Goal: Task Accomplishment & Management: Use online tool/utility

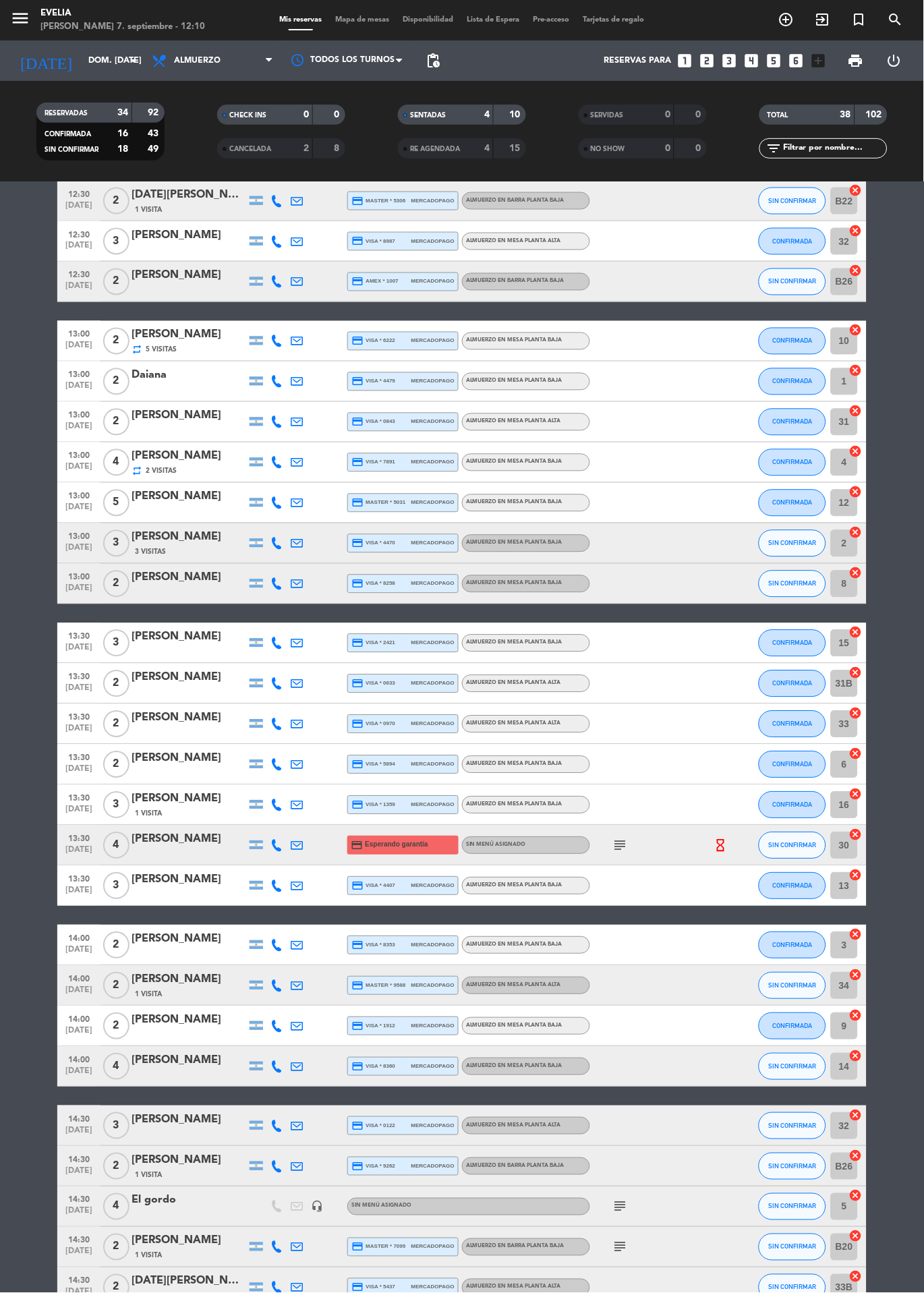
scroll to position [540, 0]
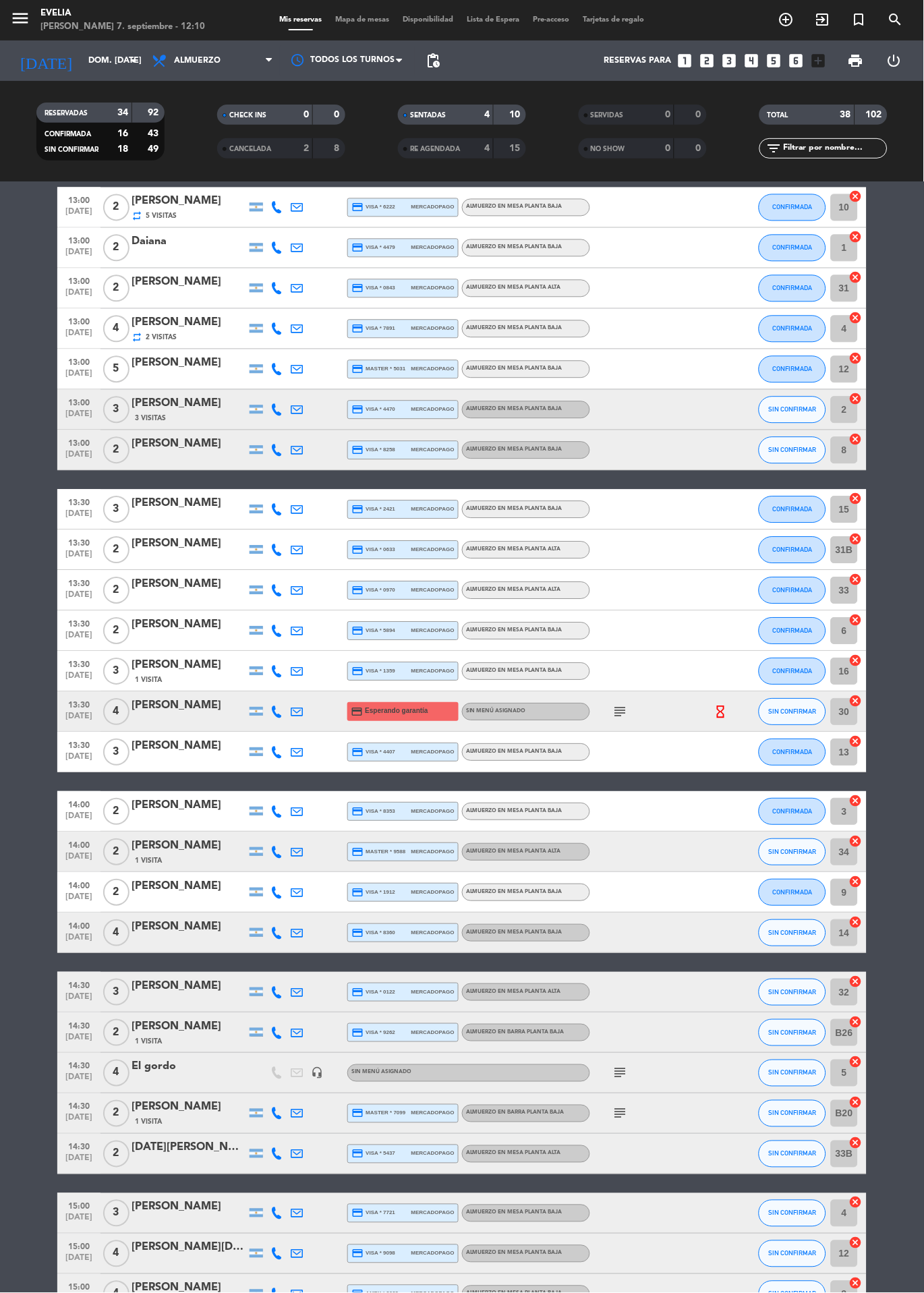
click at [618, 1107] on icon "subject" at bounding box center [621, 1114] width 16 height 16
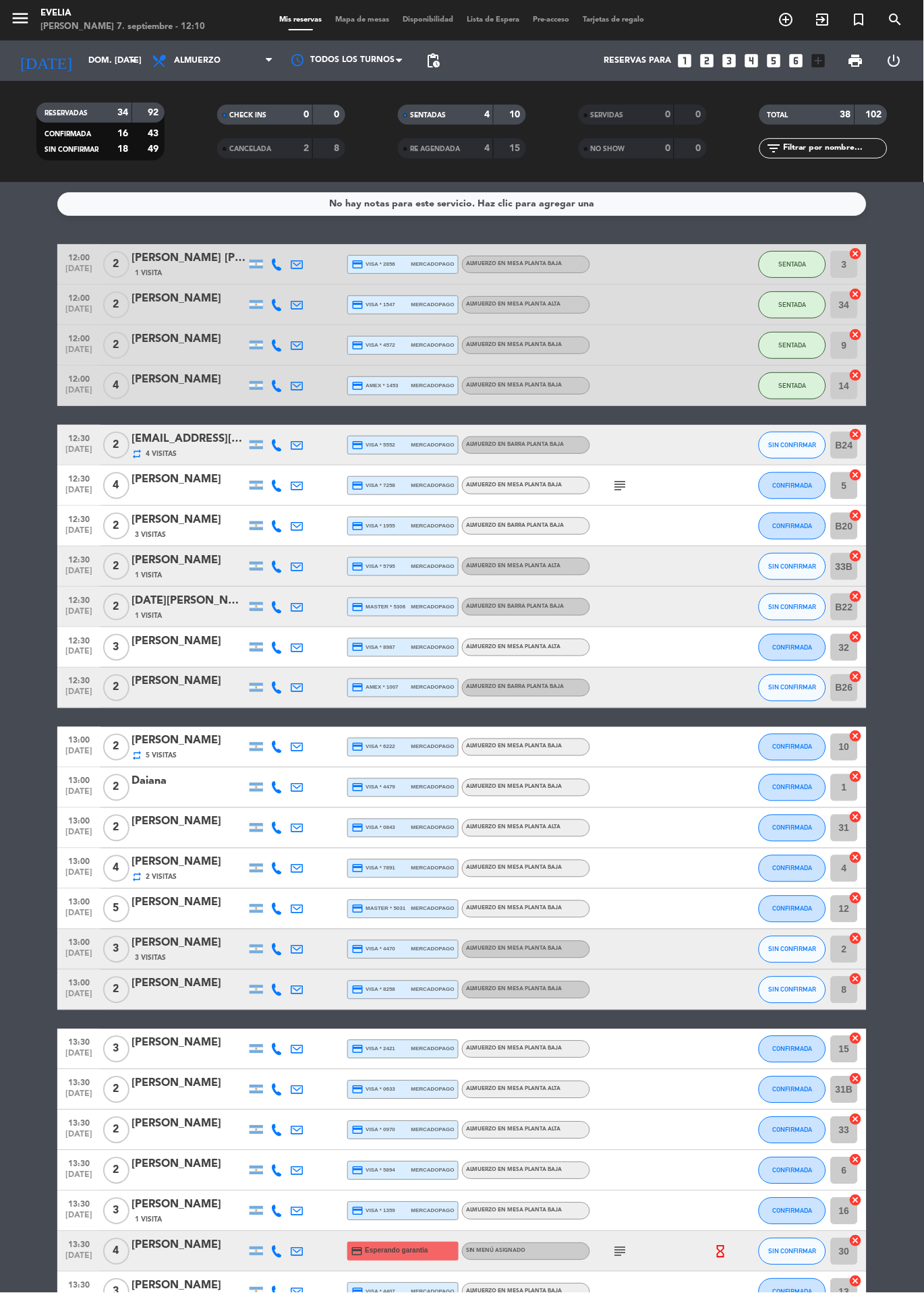
scroll to position [3, 0]
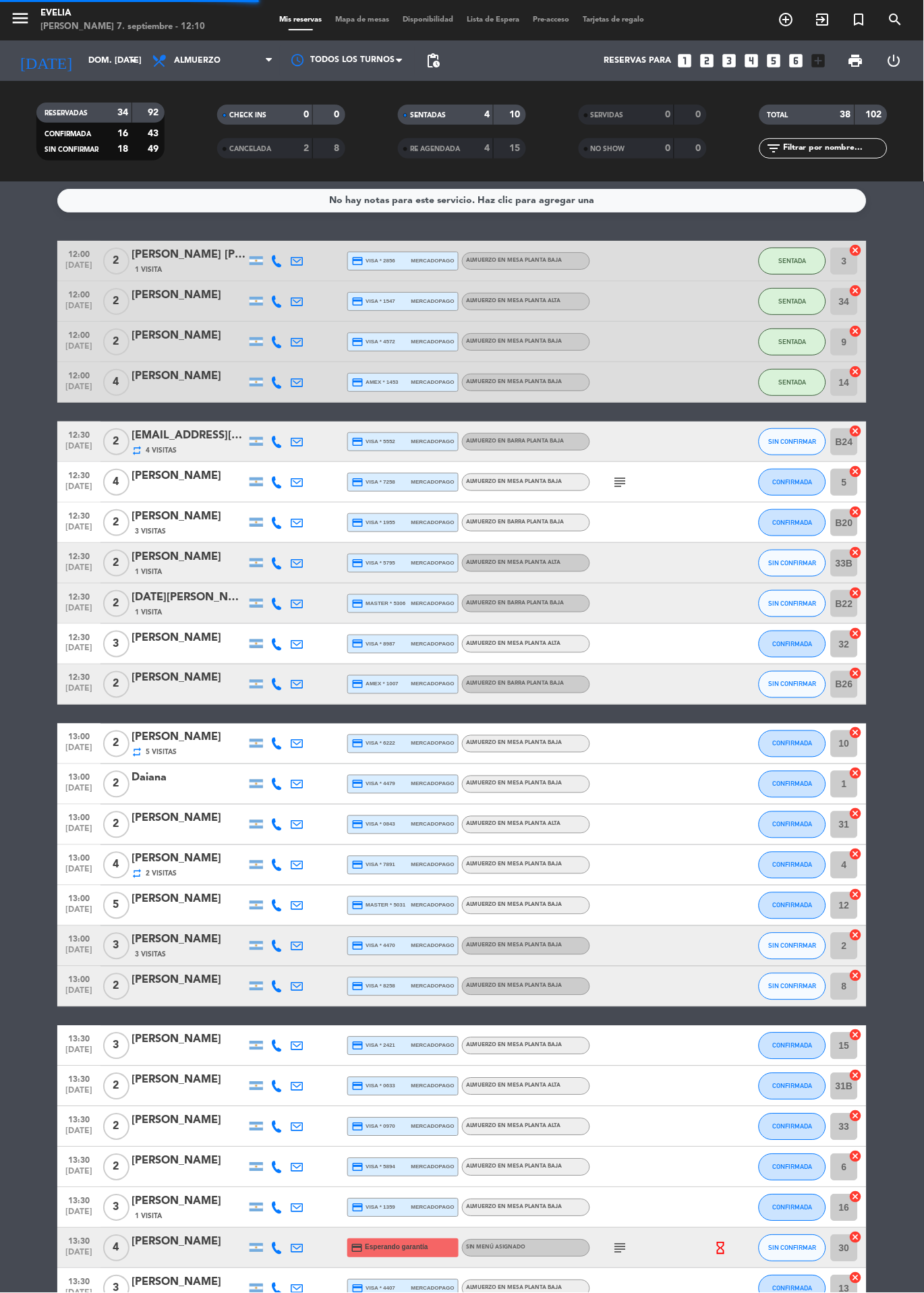
click at [290, 22] on span "Mis reservas" at bounding box center [301, 20] width 56 height 7
click at [329, 17] on span "Mapa de mesas" at bounding box center [363, 20] width 68 height 7
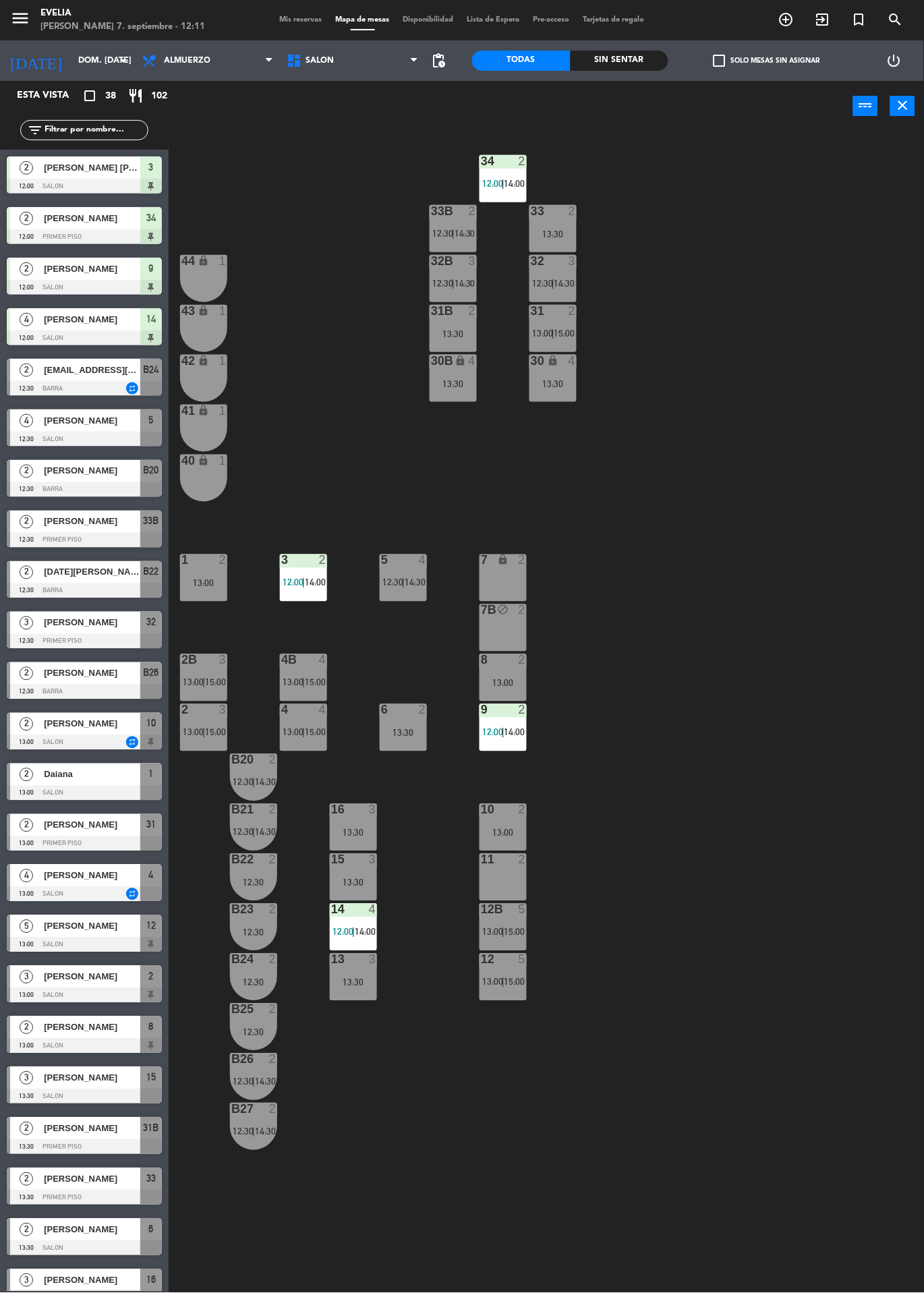
click at [875, 700] on div "34 2 12:00 | 14:00 33B 2 12:30 | 14:30 33 2 13:30 44 lock 1 32B 3 12:30 | 14:30…" at bounding box center [551, 712] width 746 height 1162
click at [60, 580] on div "[DATE][PERSON_NAME]" at bounding box center [91, 572] width 98 height 22
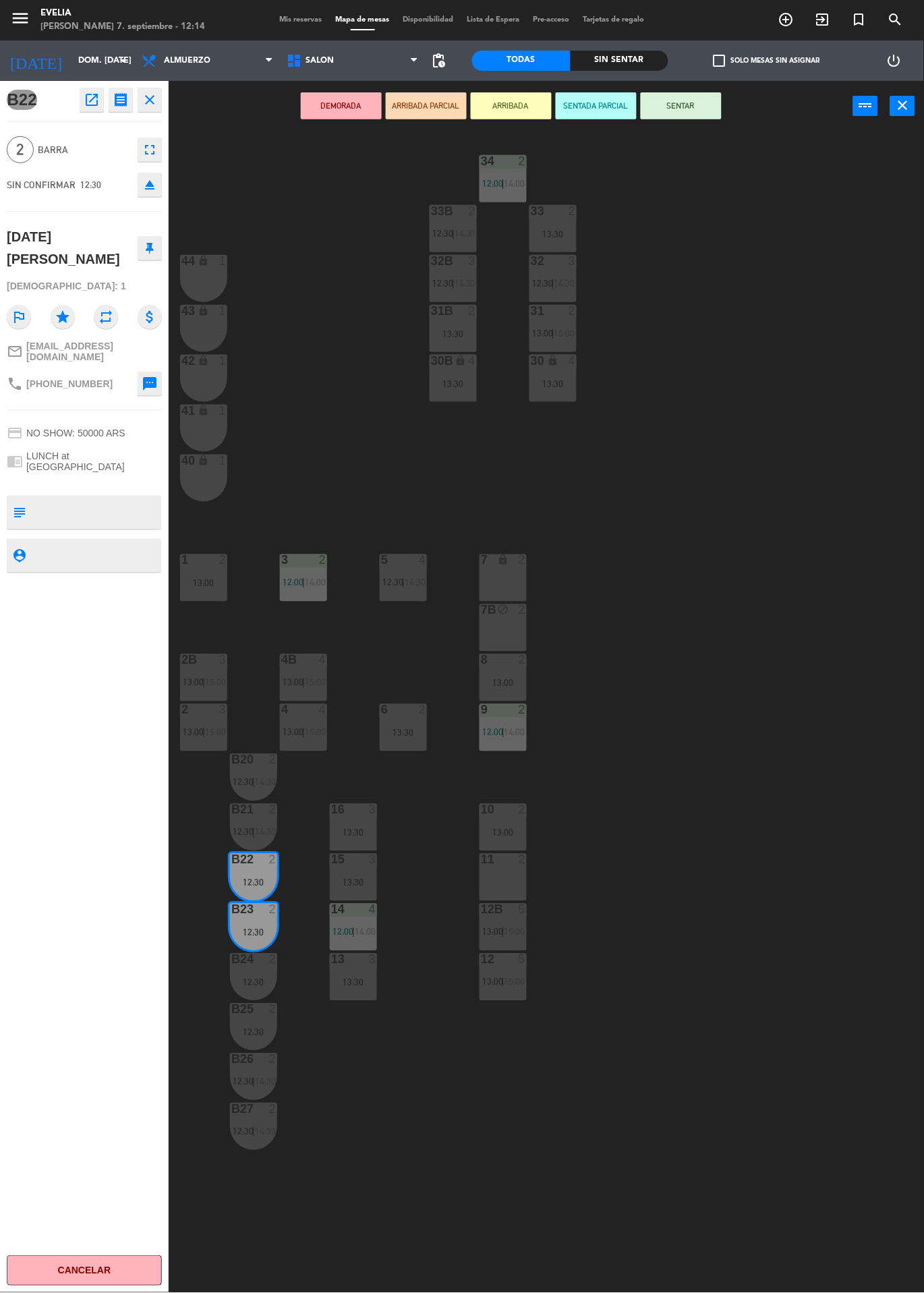
click at [693, 112] on button "SENTAR" at bounding box center [681, 106] width 81 height 27
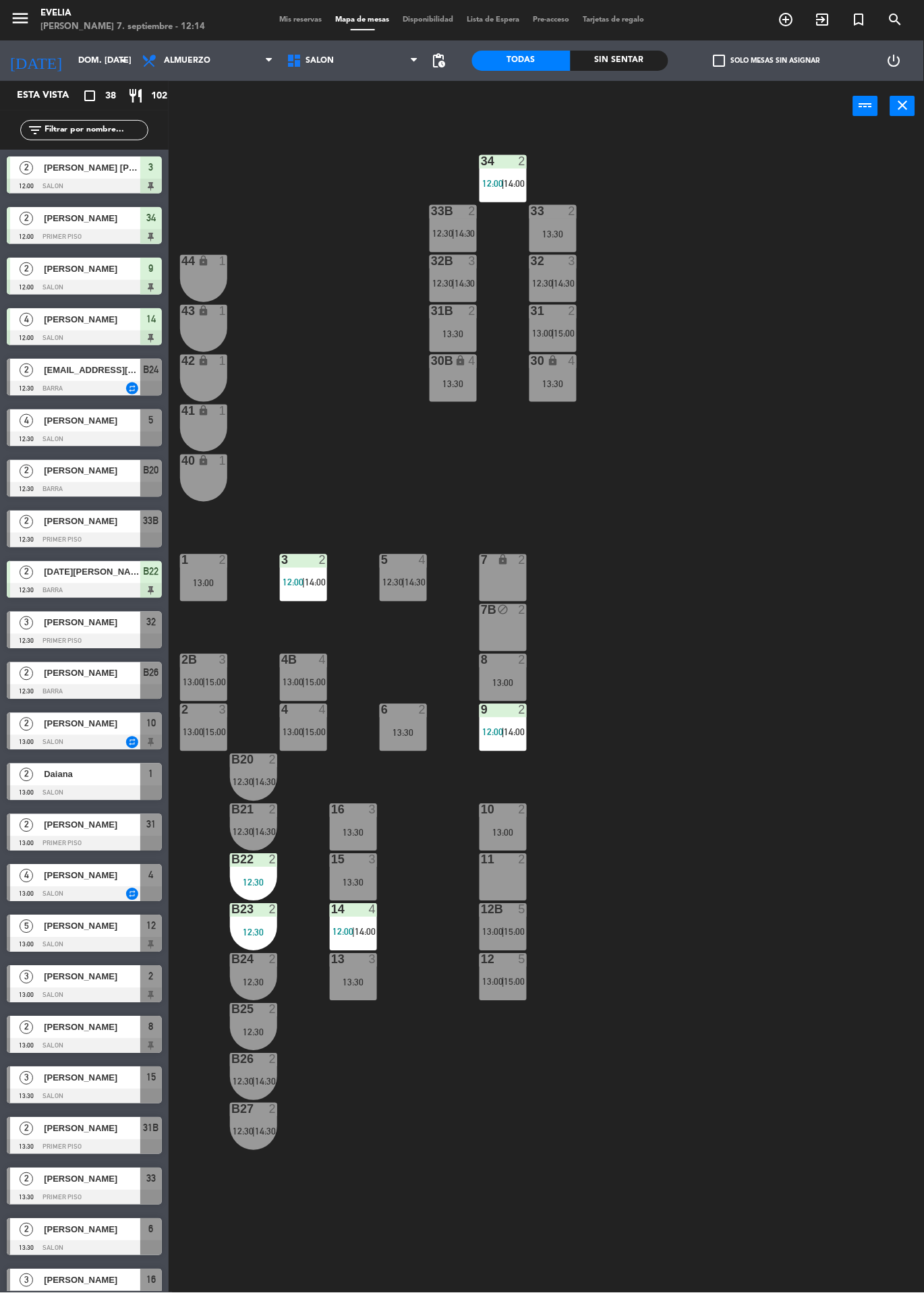
click at [250, 876] on div "B22 2 12:30" at bounding box center [254, 878] width 47 height 47
click at [418, 1205] on div "34 2 12:00 | 14:00 33B 2 12:30 | 14:30 33 2 13:30 44 lock 1 32B 3 12:30 | 14:30…" at bounding box center [551, 712] width 746 height 1162
click at [247, 928] on div "12:30" at bounding box center [254, 933] width 47 height 9
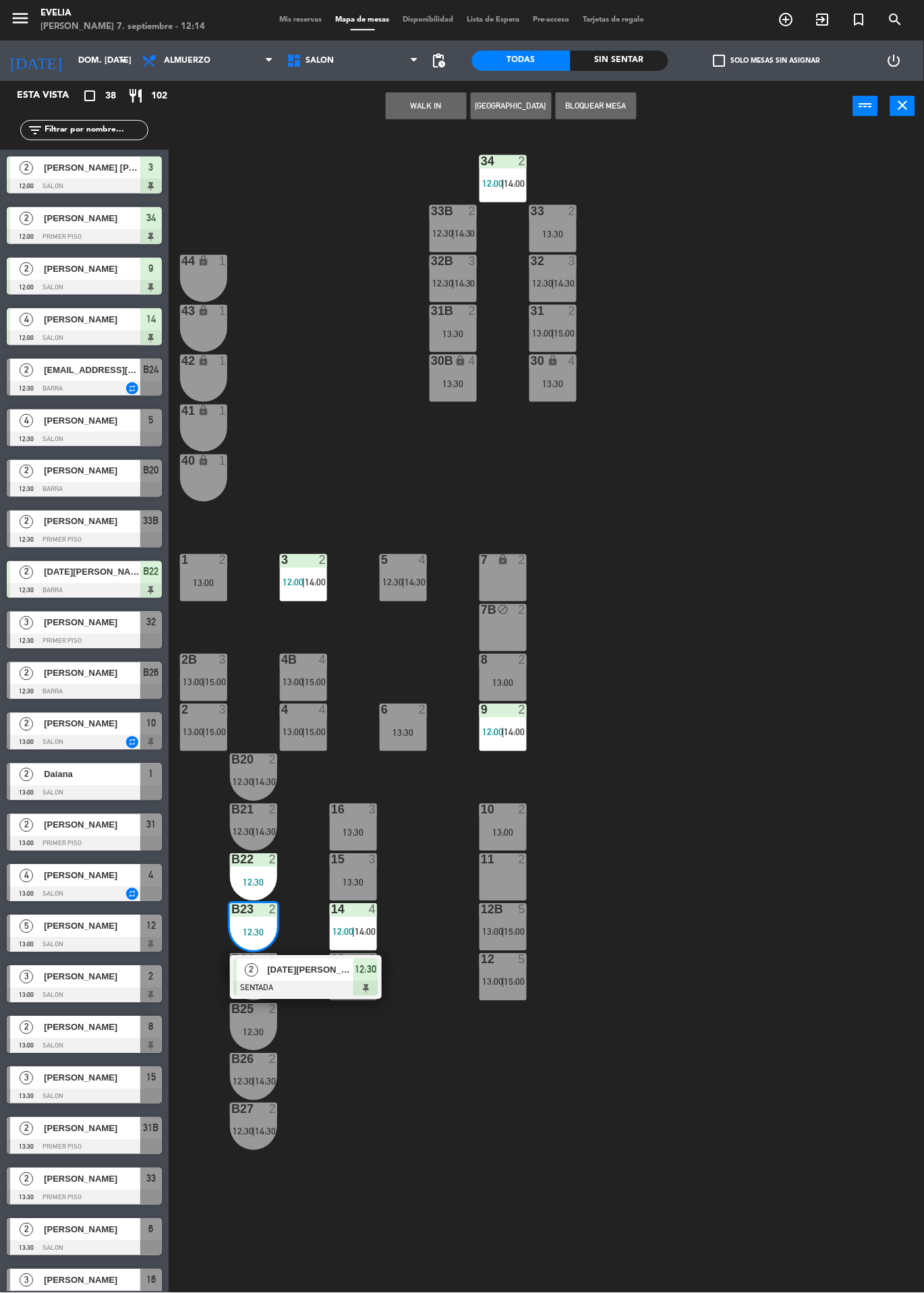
click at [244, 1091] on div "B26 2 12:30 | 14:30" at bounding box center [254, 1078] width 47 height 47
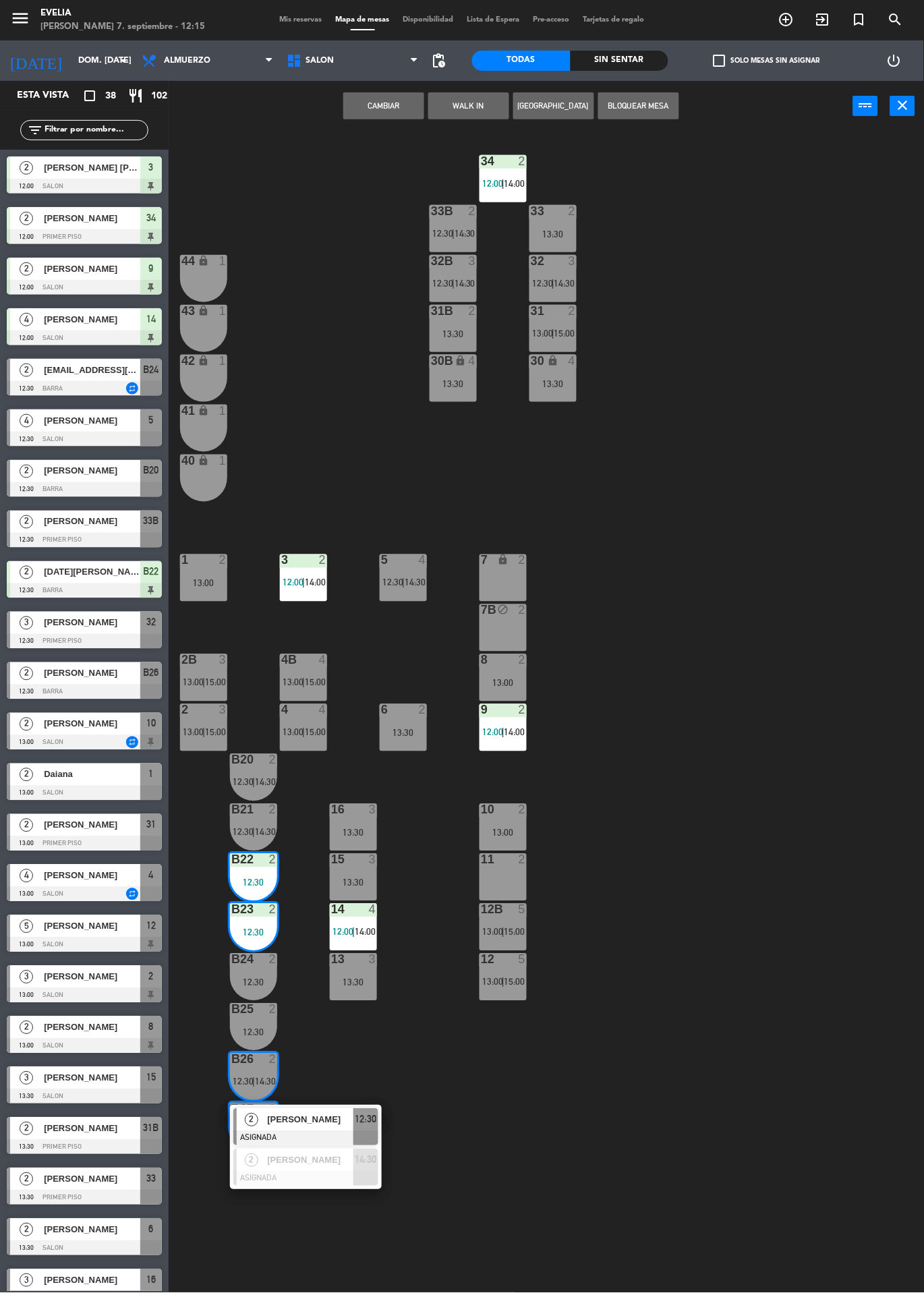
click at [370, 107] on button "Cambiar" at bounding box center [384, 106] width 81 height 27
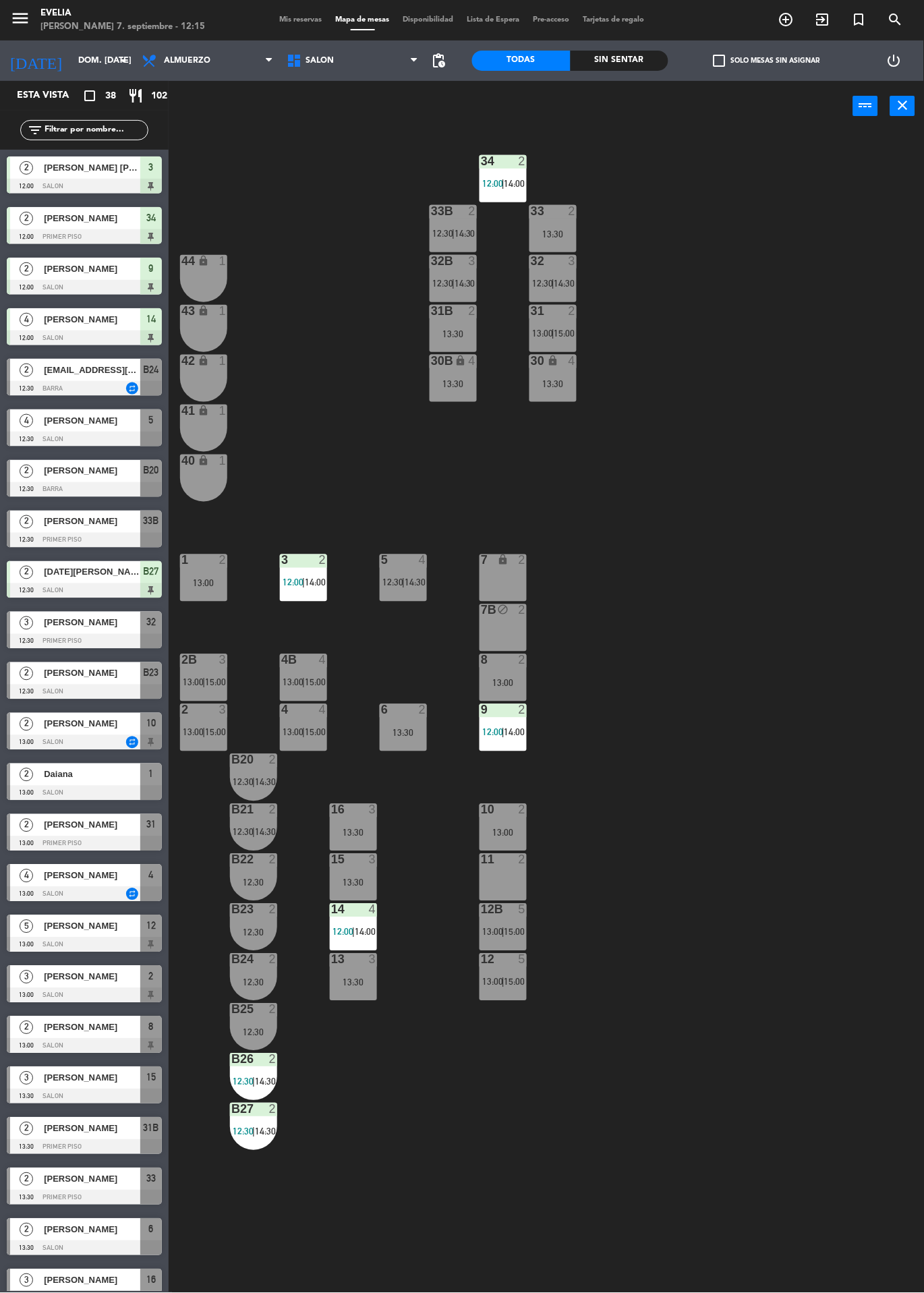
click at [810, 1032] on div "34 2 12:00 | 14:00 33B 2 12:30 | 14:30 33 2 13:30 44 lock 1 32B 3 12:30 | 14:30…" at bounding box center [551, 712] width 746 height 1162
click at [813, 1002] on div "34 2 12:00 | 14:00 33B 2 12:30 | 14:30 33 2 13:30 44 lock 1 32B 3 12:30 | 14:30…" at bounding box center [551, 712] width 746 height 1162
click at [754, 1029] on div "34 2 12:00 | 14:00 33B 2 12:30 | 14:30 33 2 13:30 44 lock 1 32B 3 12:30 | 14:30…" at bounding box center [551, 712] width 746 height 1162
click at [776, 860] on div "34 2 12:00 | 14:00 33B 2 12:30 | 14:30 33 2 13:30 44 lock 1 32B 3 12:30 | 14:30…" at bounding box center [551, 712] width 746 height 1162
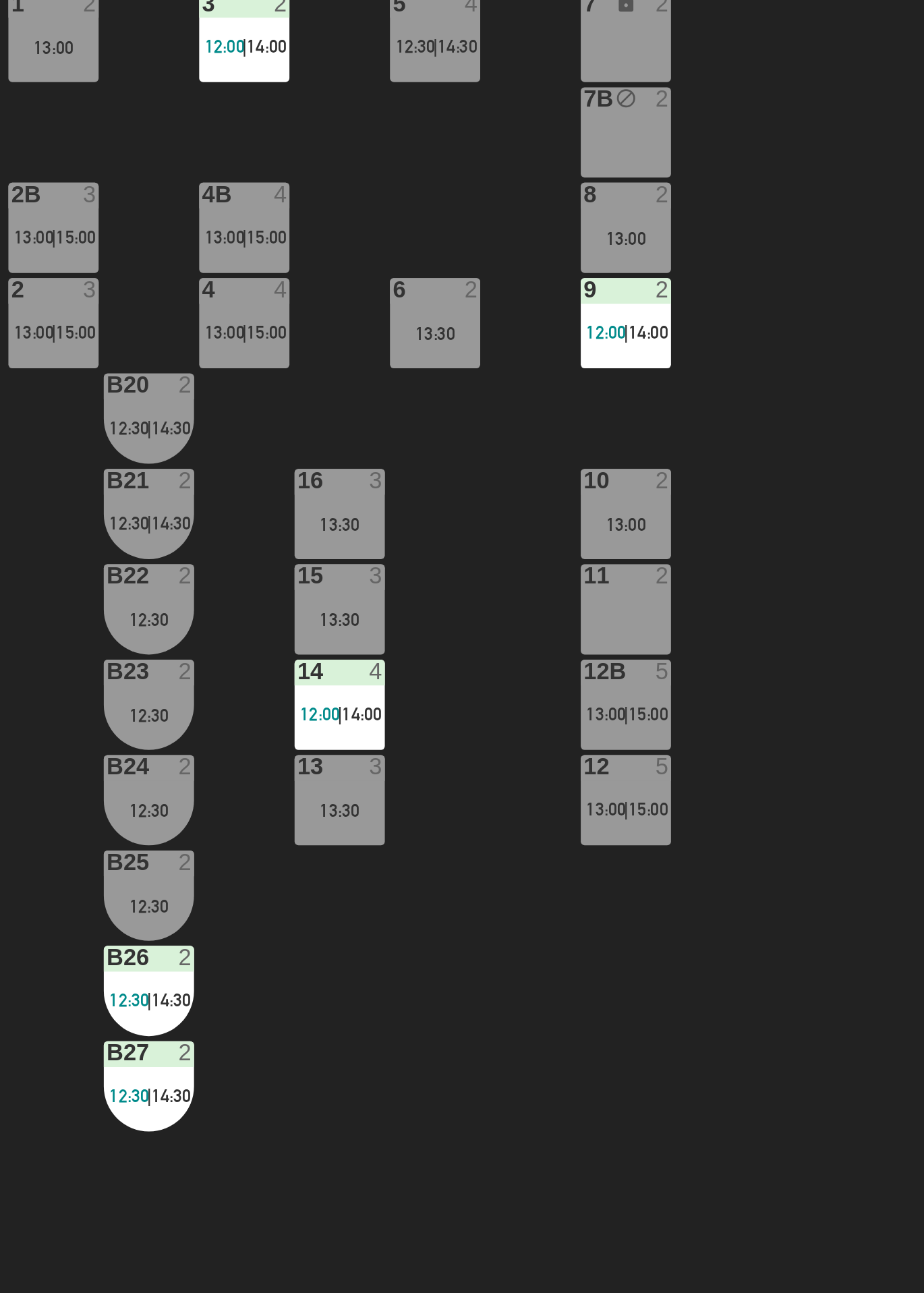
click at [453, 1202] on div "34 2 12:00 | 14:00 33B 2 12:30 | 14:30 33 2 13:30 44 lock 1 32B 3 12:30 | 14:30…" at bounding box center [551, 712] width 746 height 1162
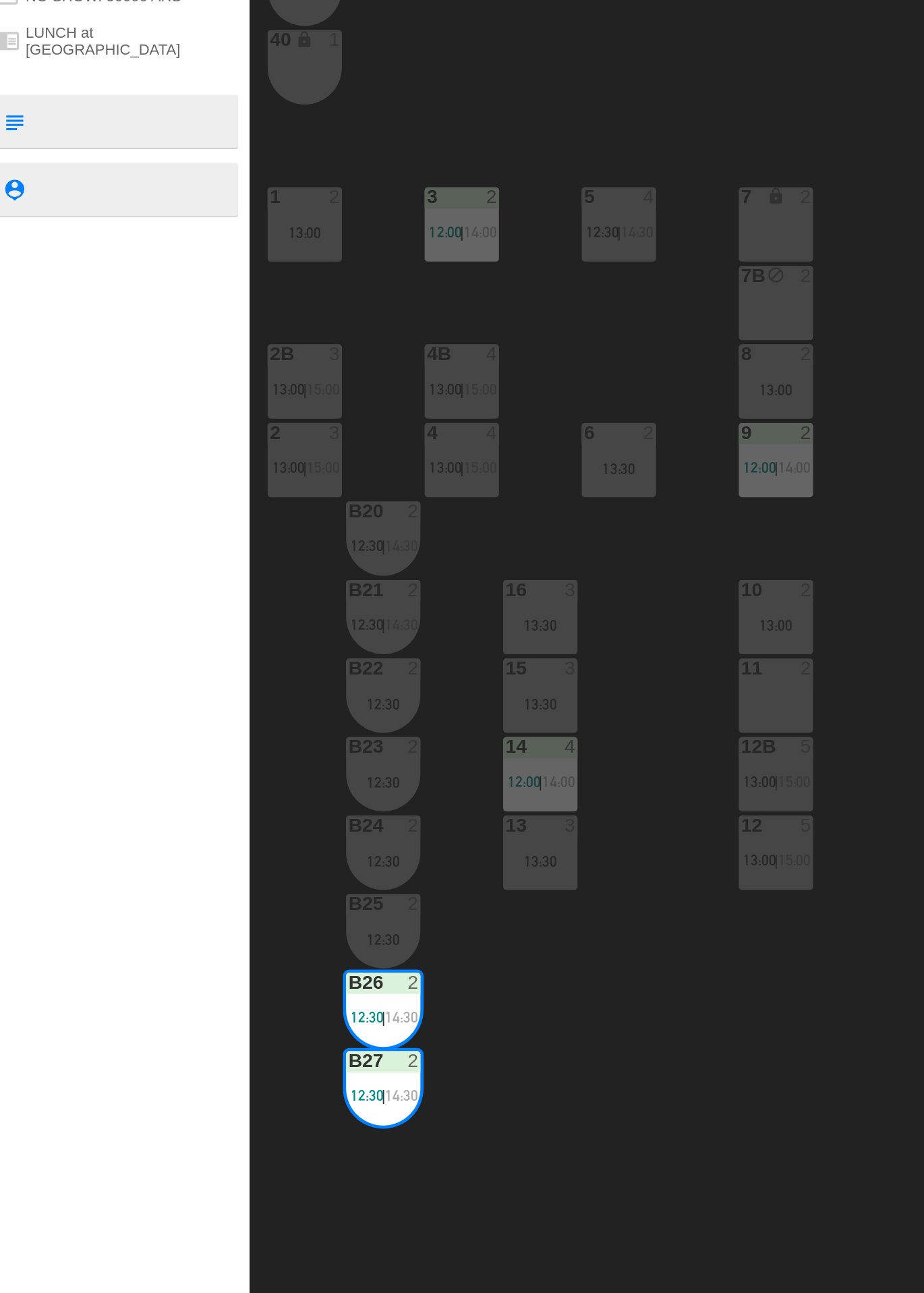
click at [374, 1116] on div "34 2 12:00 | 14:00 33B 2 12:30 | 14:30 33 2 13:30 44 lock 1 32B 3 12:30 | 14:30…" at bounding box center [551, 712] width 746 height 1162
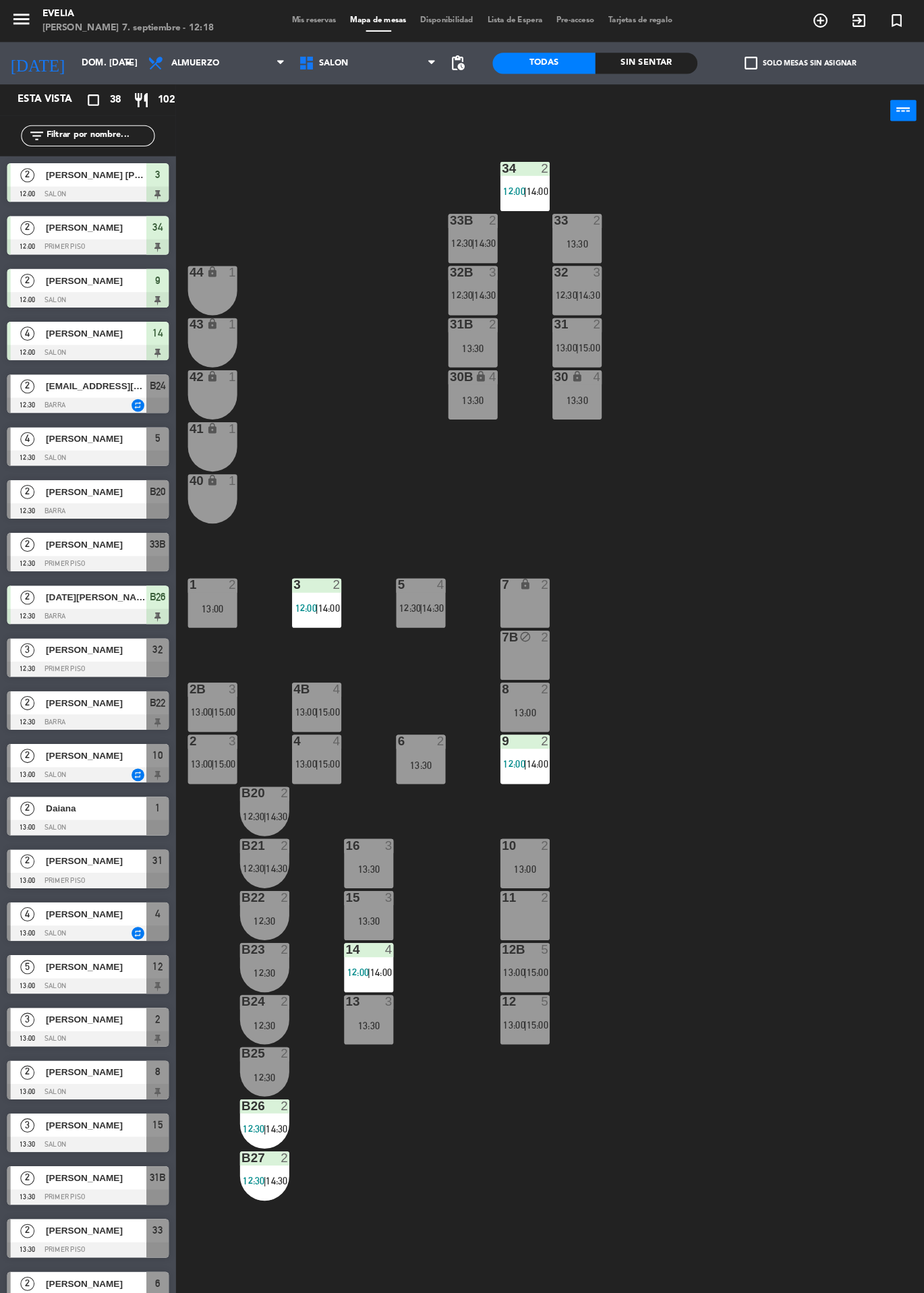
click at [818, 697] on div "34 2 12:00 | 14:00 33B 2 12:30 | 14:30 33 2 13:30 44 lock 1 32B 3 12:30 | 14:30…" at bounding box center [551, 712] width 746 height 1162
click at [343, 1227] on div "34 2 12:00 | 14:00 33B 2 12:30 | 14:30 33 2 13:30 44 lock 1 32B 3 12:30 | 14:30…" at bounding box center [551, 712] width 746 height 1162
click at [743, 763] on div "34 2 12:00 | 14:00 33B 2 12:30 | 14:30 33 2 13:30 44 lock 1 32B 3 12:30 | 14:30…" at bounding box center [551, 712] width 746 height 1162
click at [787, 877] on div "34 2 12:00 | 14:00 33B 2 12:30 | 14:30 33 2 13:30 44 lock 1 32B 3 12:30 | 14:30…" at bounding box center [551, 712] width 746 height 1162
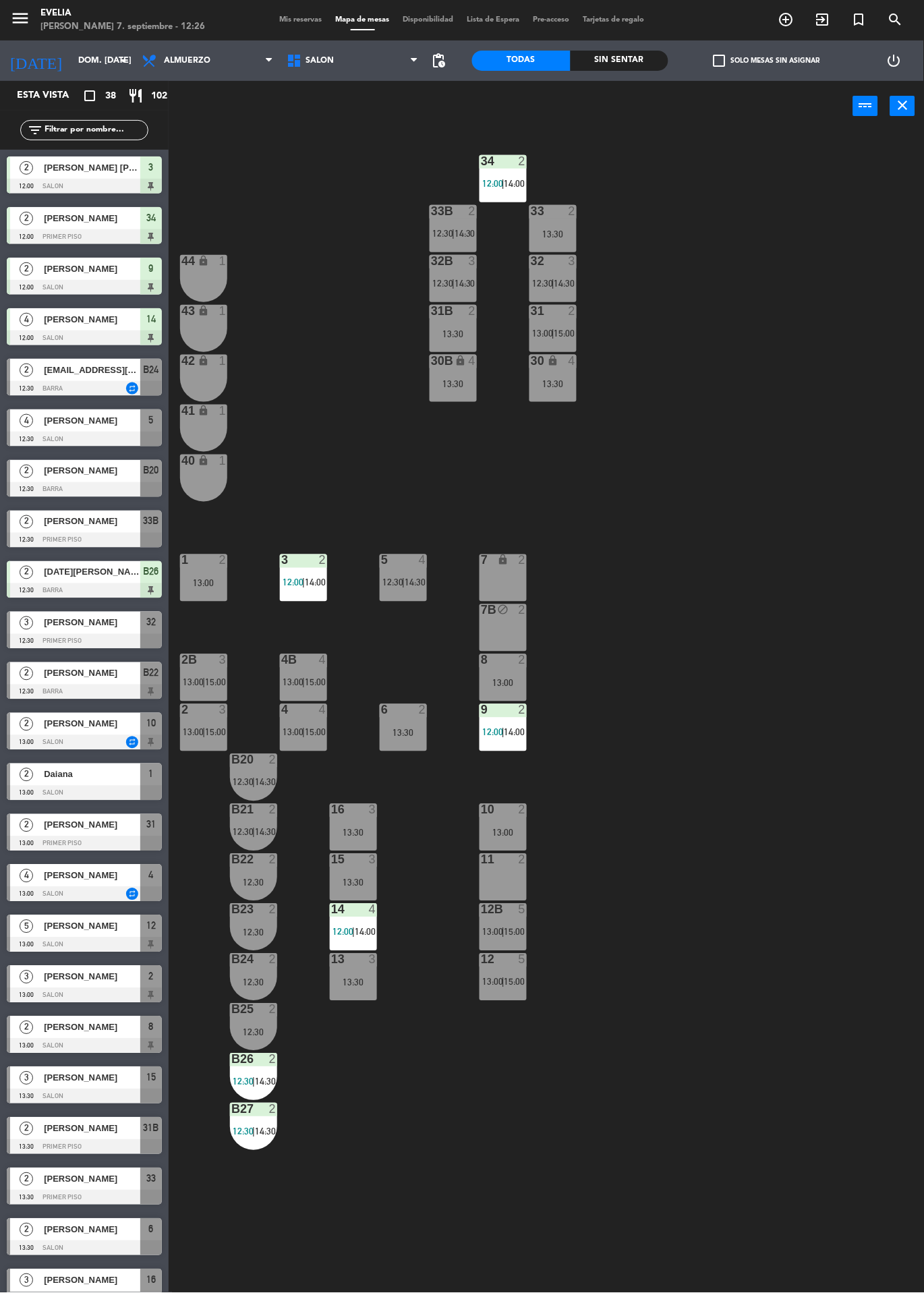
click at [905, 1292] on div "menu [PERSON_NAME] 7. septiembre - 12:26 Mis reservas Mapa de mesas Disponibili…" at bounding box center [462, 646] width 924 height 1293
click at [829, 937] on div "34 2 12:00 | 14:00 33B 2 12:30 | 14:30 33 2 13:30 44 lock 1 32B 3 12:30 | 14:30…" at bounding box center [551, 712] width 746 height 1162
click at [104, 543] on div at bounding box center [84, 540] width 155 height 15
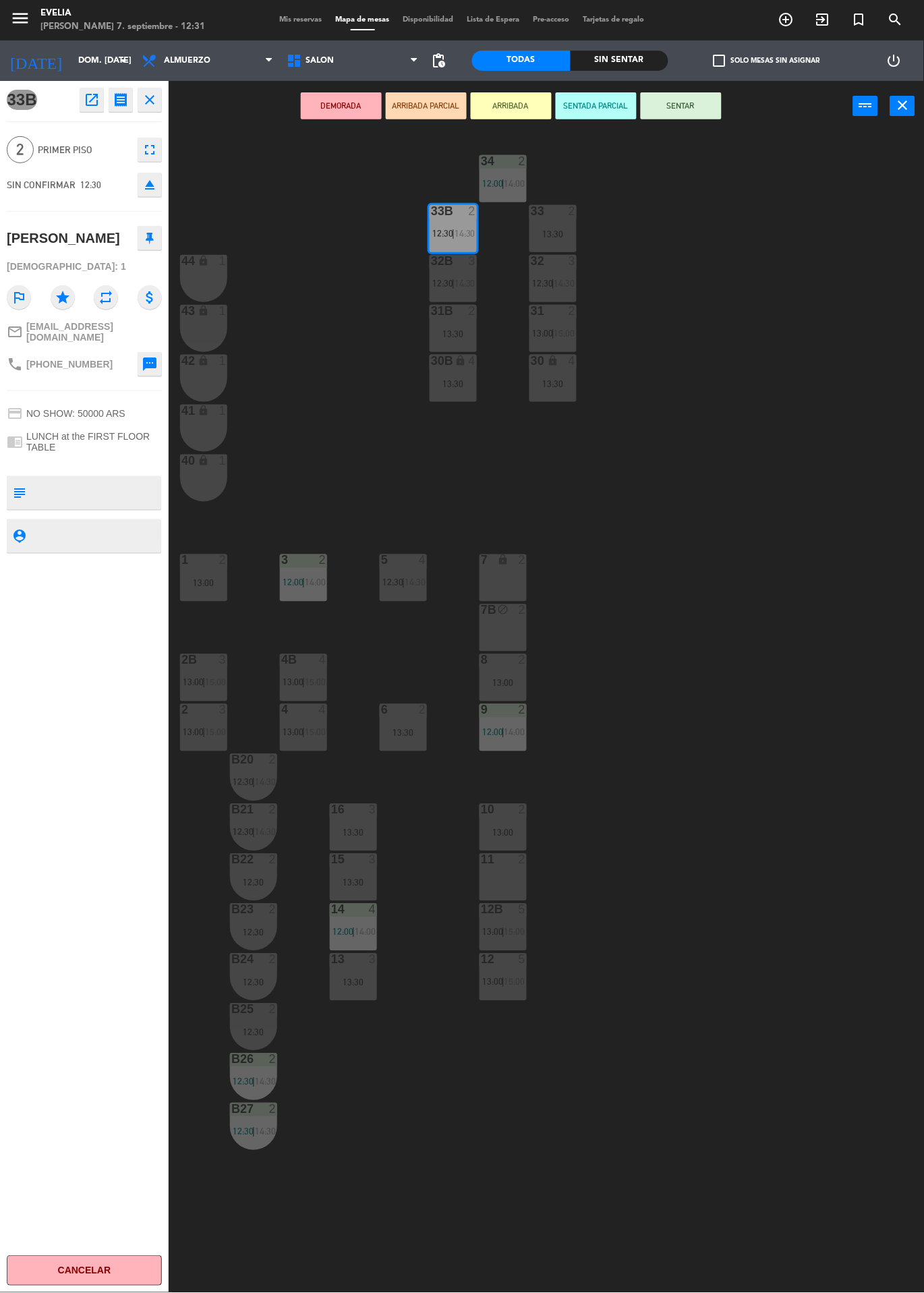
click at [763, 775] on div "34 2 12:00 | 14:00 33B 2 12:30 | 14:30 33 2 13:30 44 lock 1 32B 3 12:30 | 14:30…" at bounding box center [551, 712] width 746 height 1162
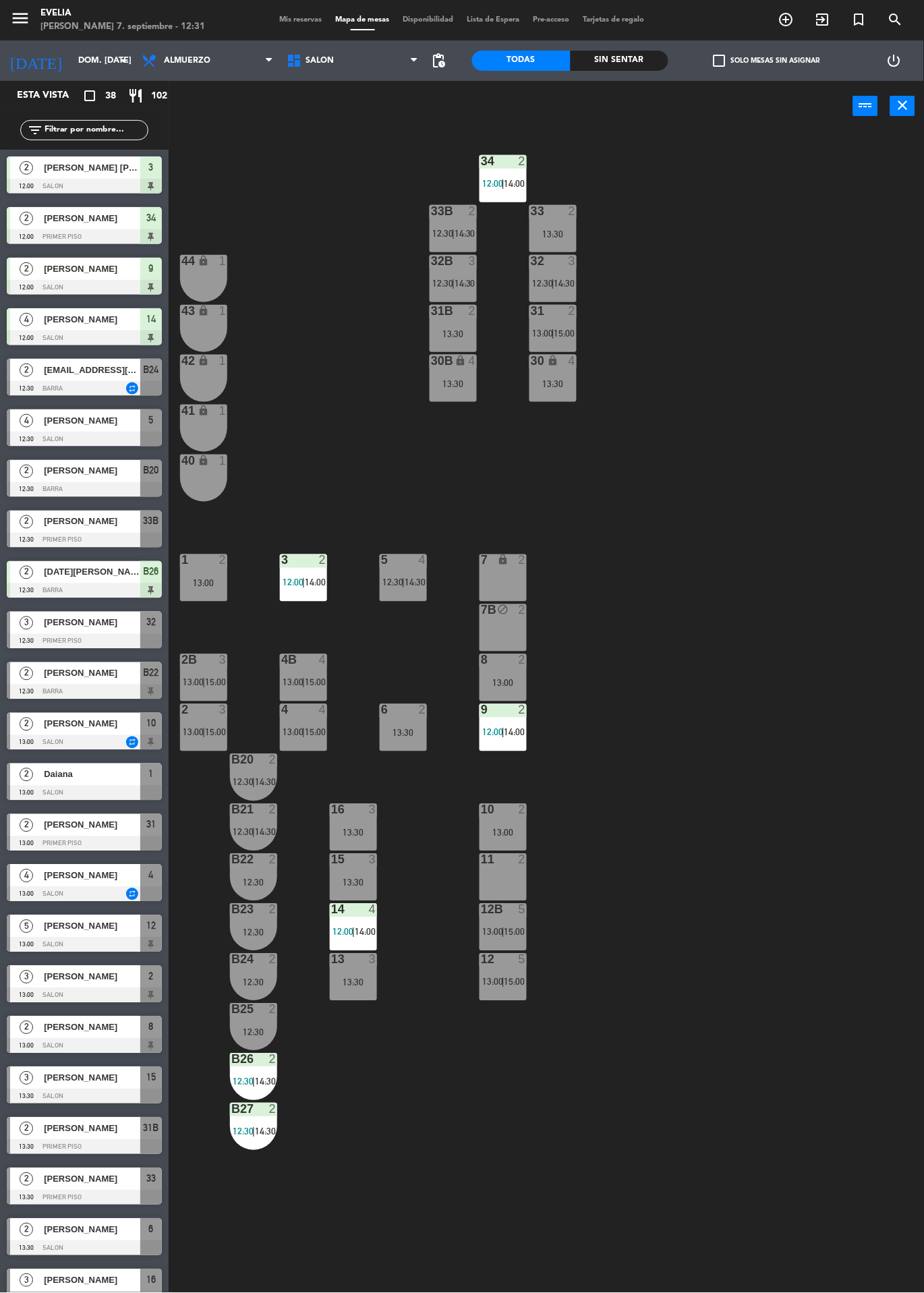
click at [68, 433] on div at bounding box center [84, 439] width 155 height 15
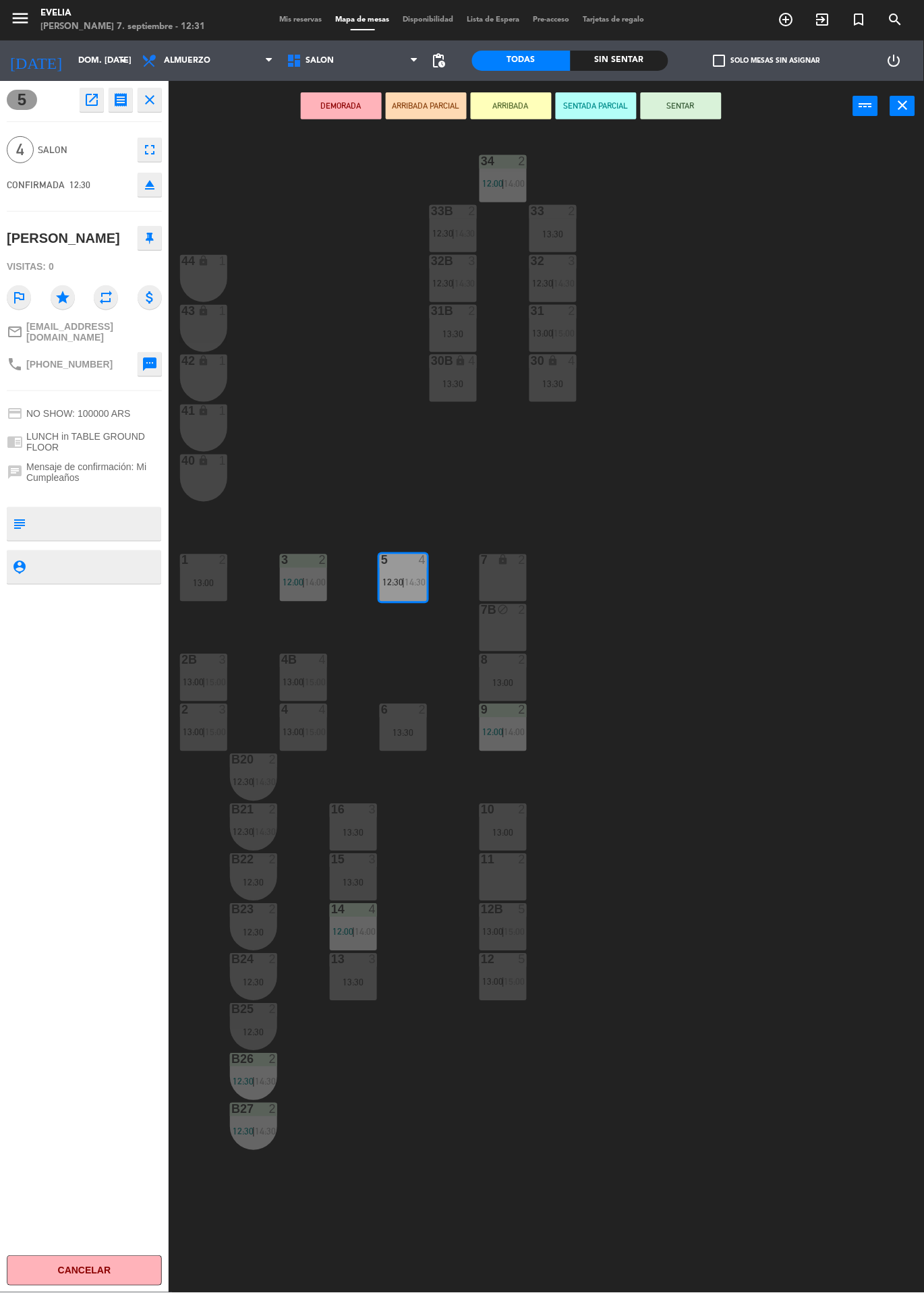
click at [796, 752] on div "34 2 12:00 | 14:00 33B 2 12:30 | 14:30 33 2 13:30 44 lock 1 32B 3 12:30 | 14:30…" at bounding box center [551, 712] width 746 height 1162
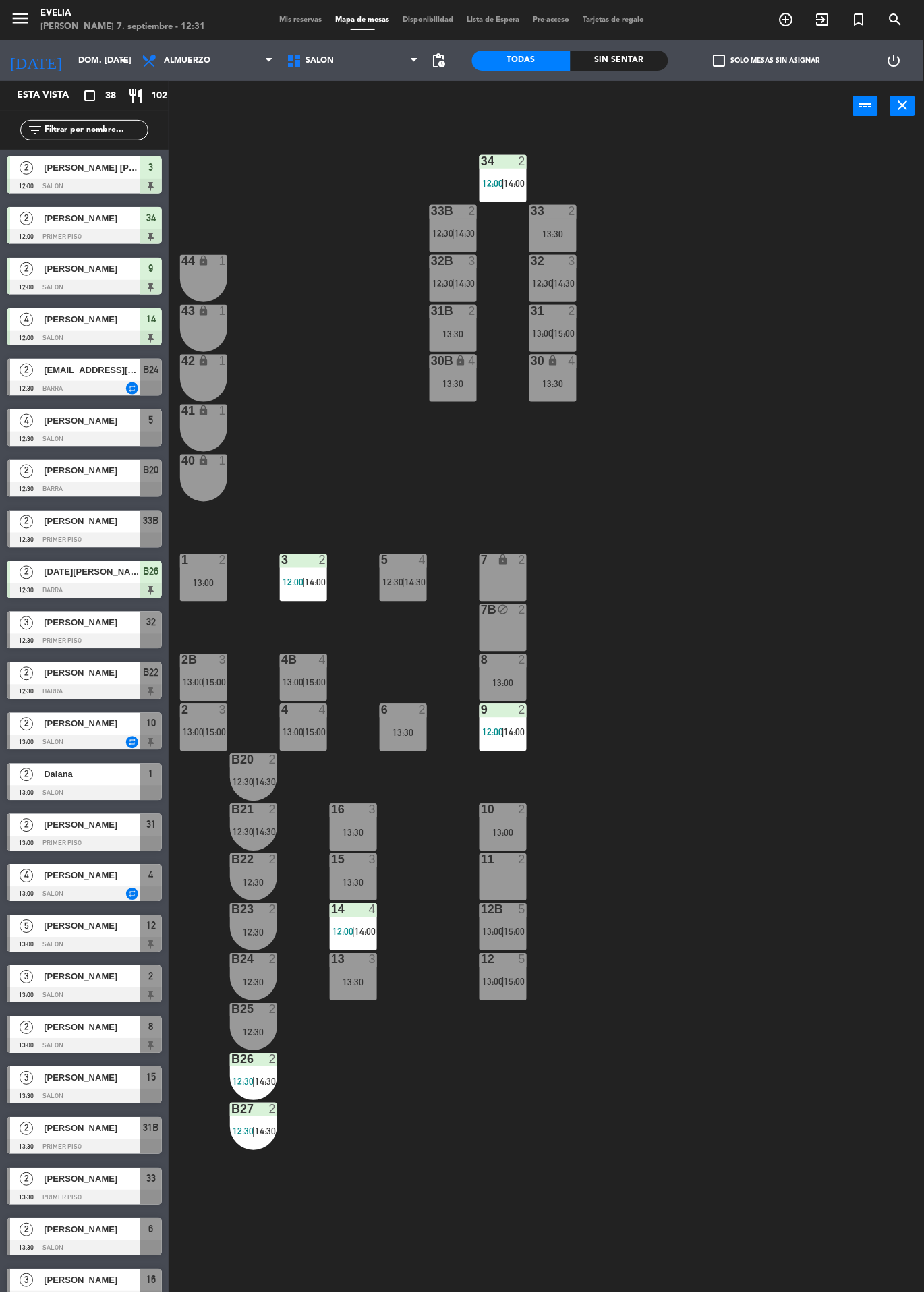
click at [408, 747] on div "6 2 13:30" at bounding box center [404, 728] width 47 height 47
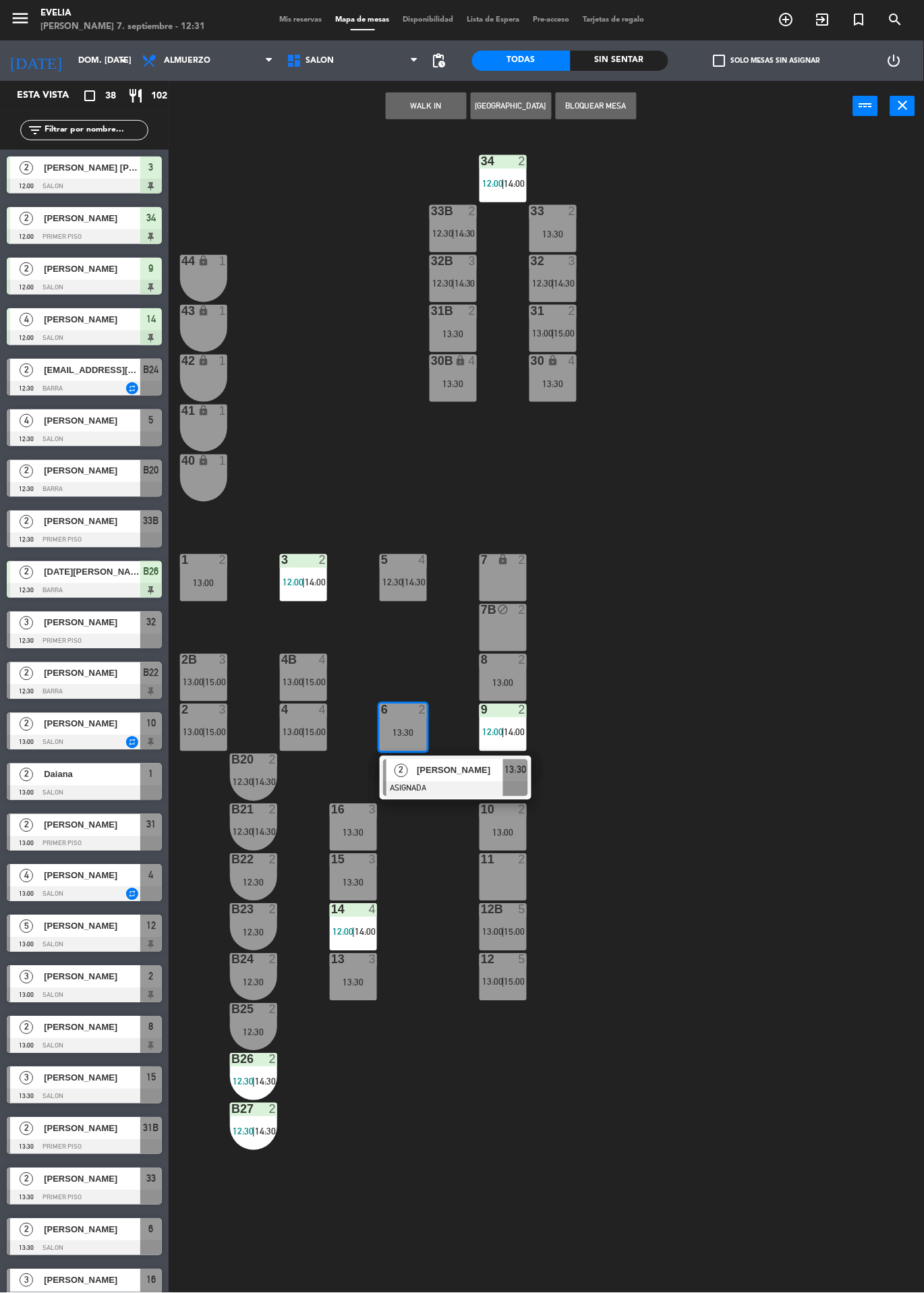
click at [780, 769] on div "34 2 12:00 | 14:00 33B 2 12:30 | 14:30 33 2 13:30 44 lock 1 32B 3 12:30 | 14:30…" at bounding box center [551, 712] width 746 height 1162
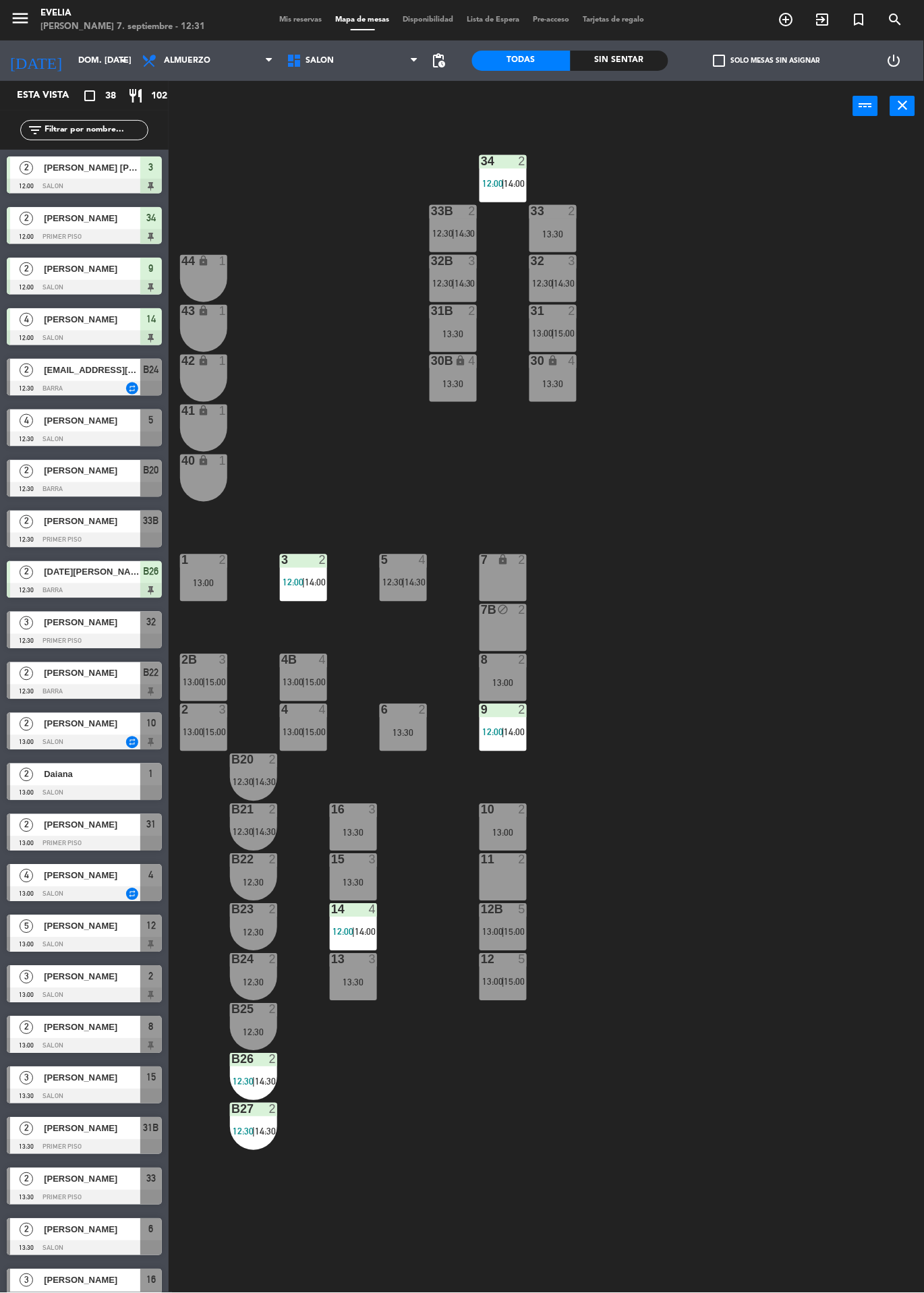
click at [394, 594] on div "5 4 12:30 | 14:30" at bounding box center [404, 578] width 47 height 47
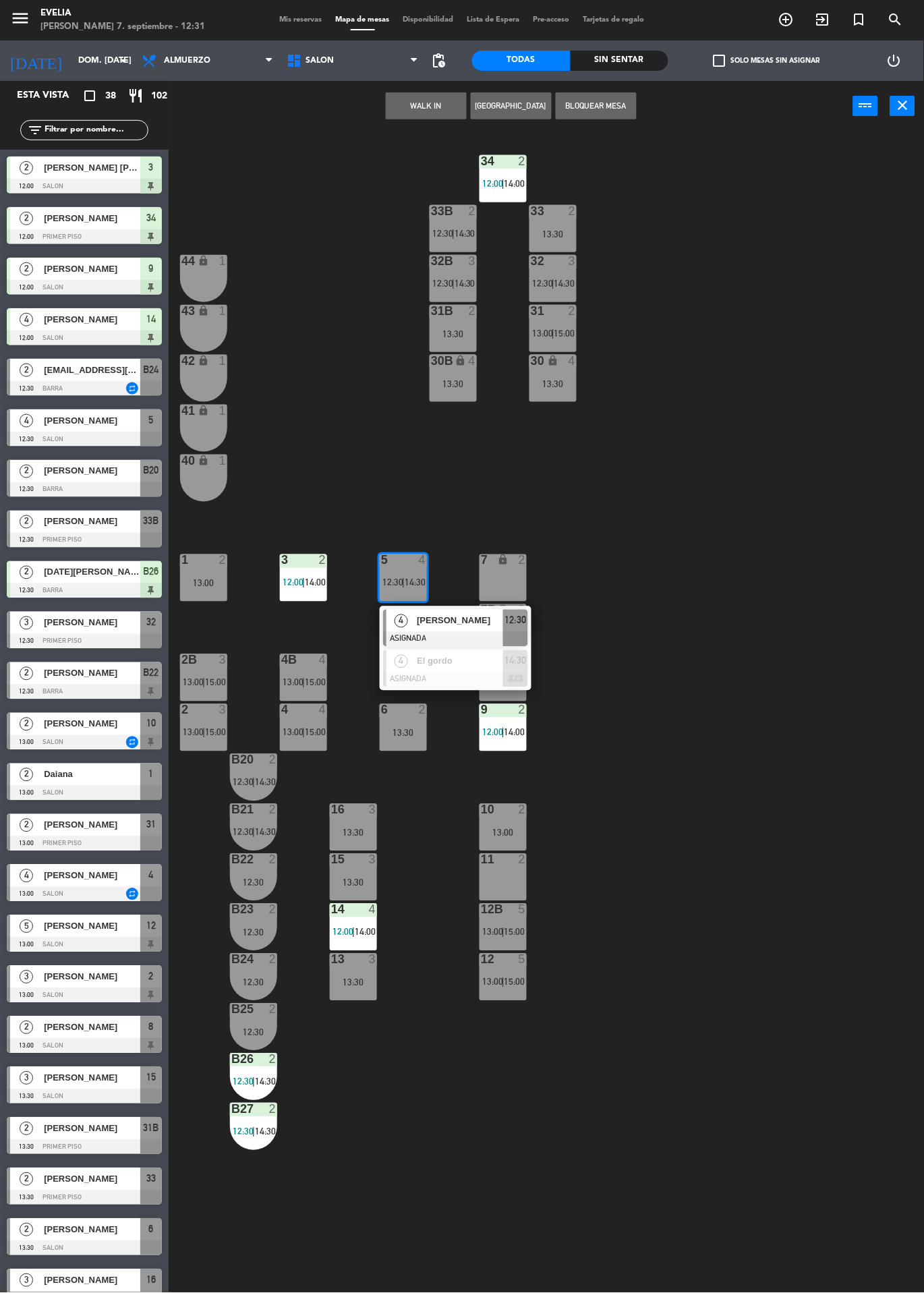
click at [442, 624] on span "[PERSON_NAME]" at bounding box center [459, 620] width 86 height 14
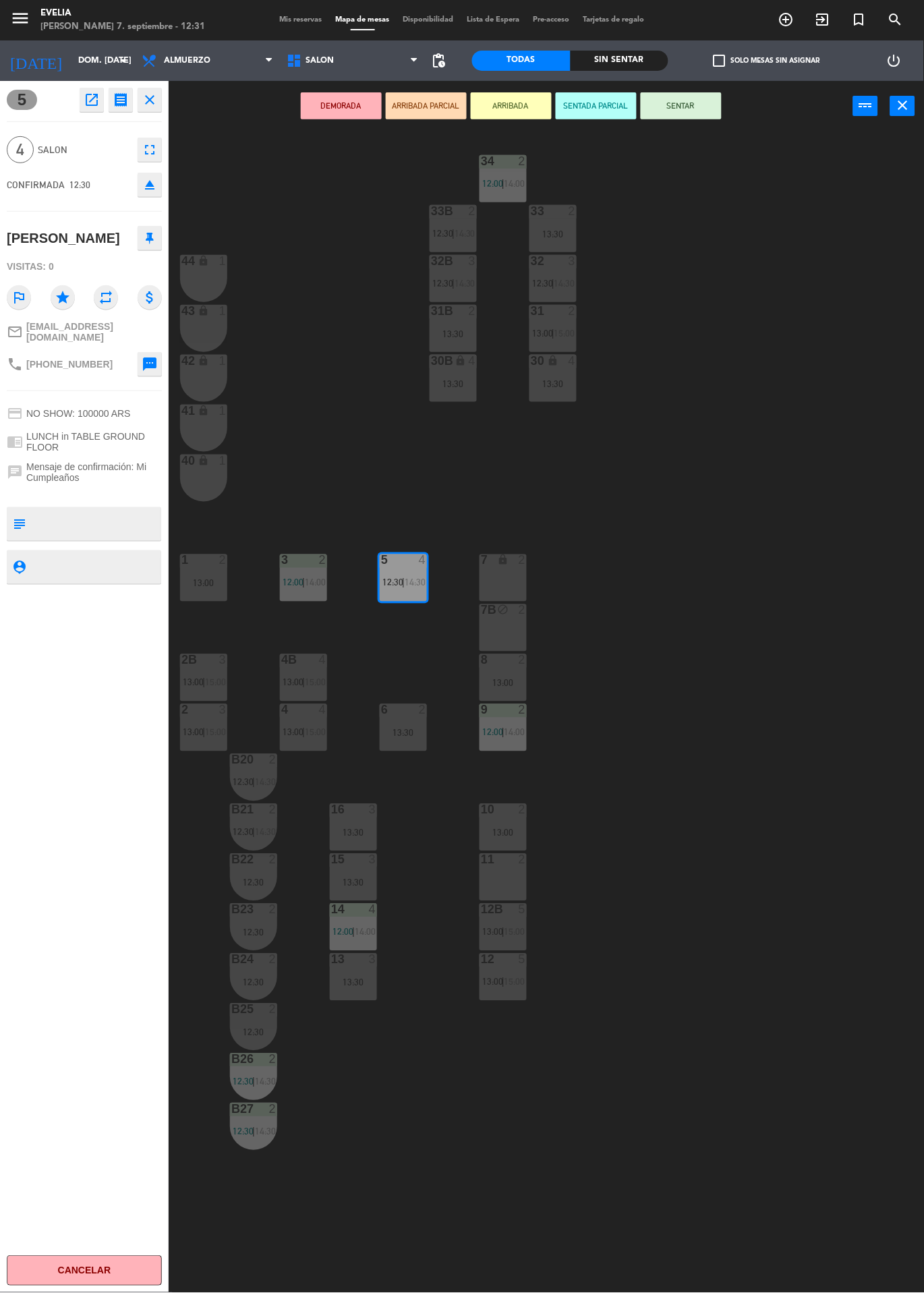
click at [682, 104] on button "SENTAR" at bounding box center [681, 106] width 81 height 27
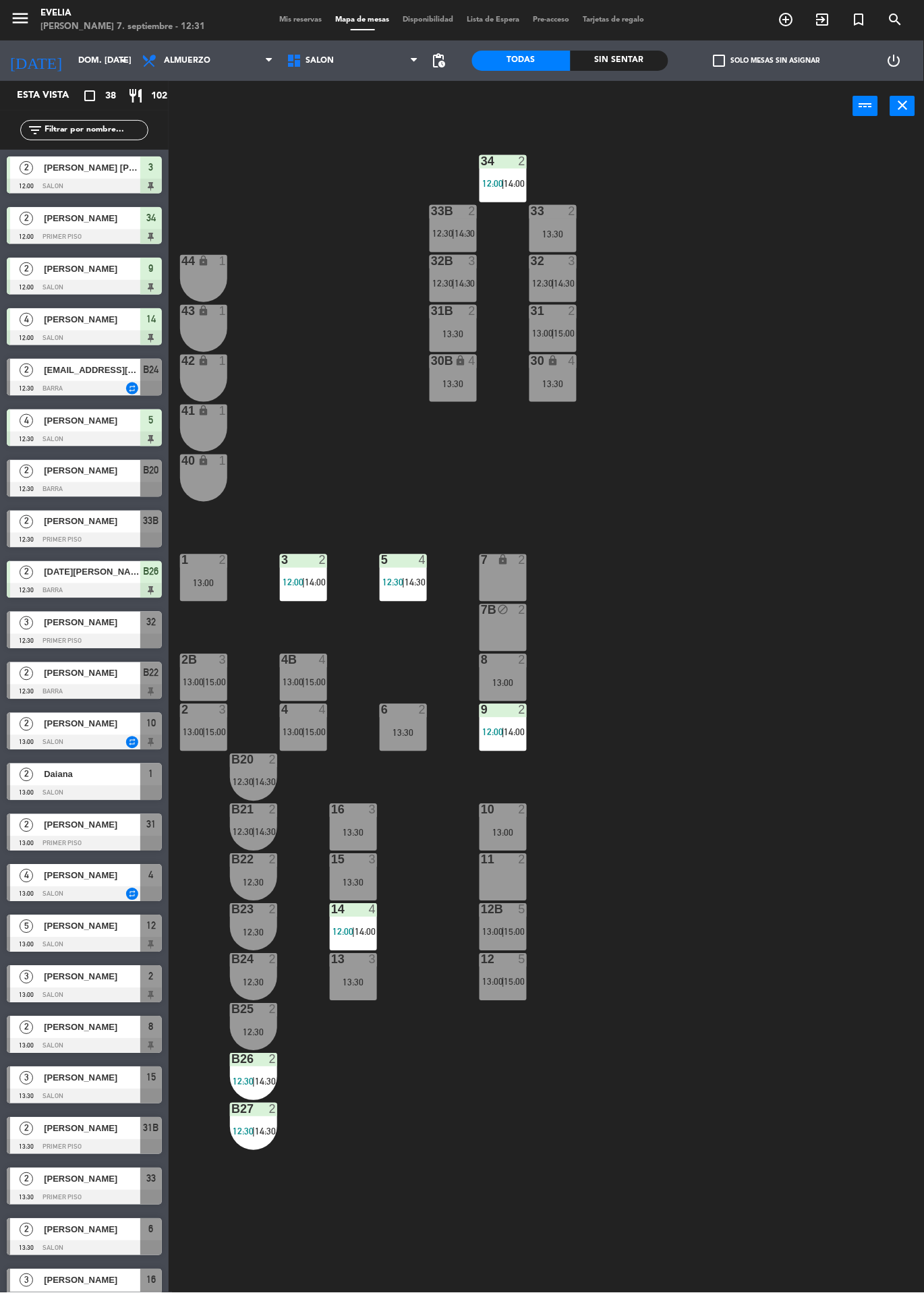
click at [75, 531] on div "[PERSON_NAME]" at bounding box center [91, 522] width 98 height 22
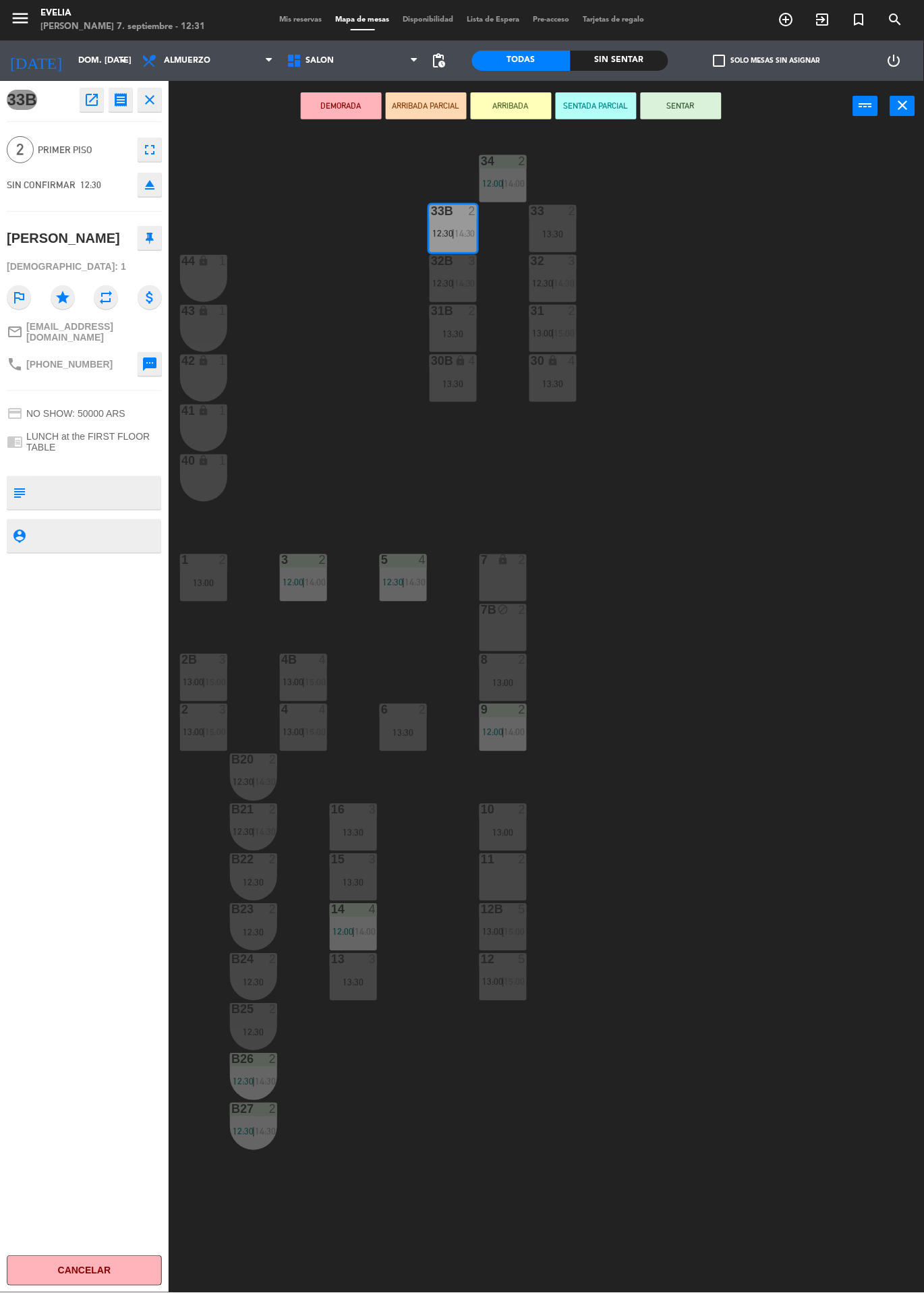
click at [681, 104] on button "SENTAR" at bounding box center [681, 106] width 81 height 27
